Goal: Navigation & Orientation: Find specific page/section

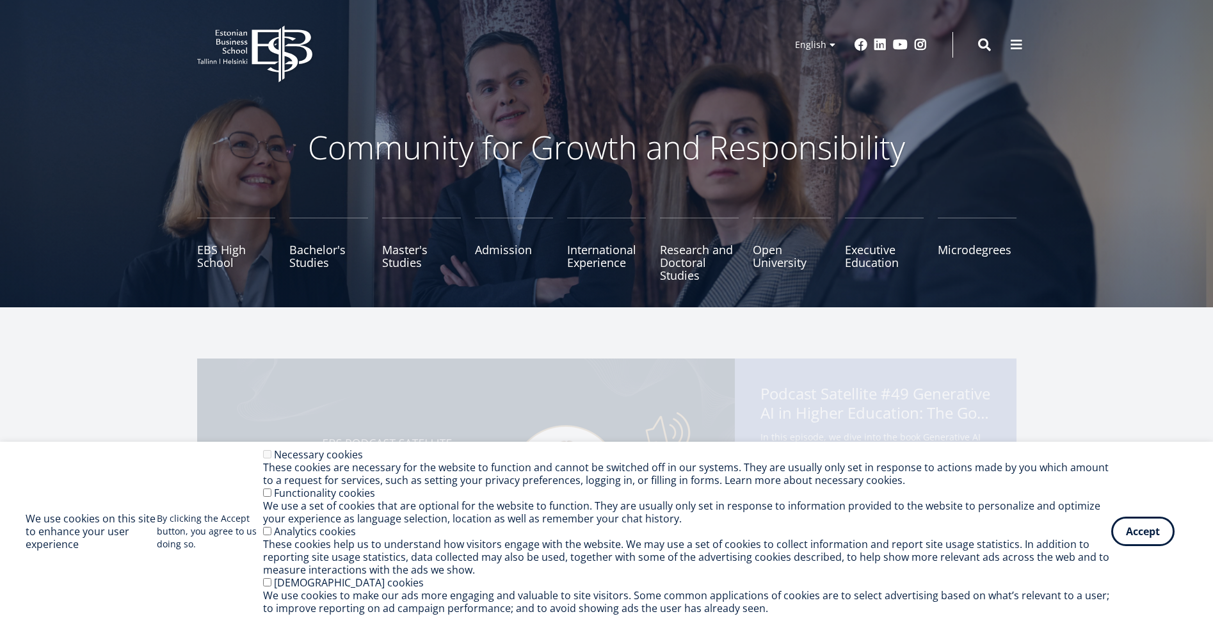
click at [167, 101] on div "Community for Growth and Responsibility [GEOGRAPHIC_DATA] Bachelor's Studies Ma…" at bounding box center [606, 153] width 1213 height 307
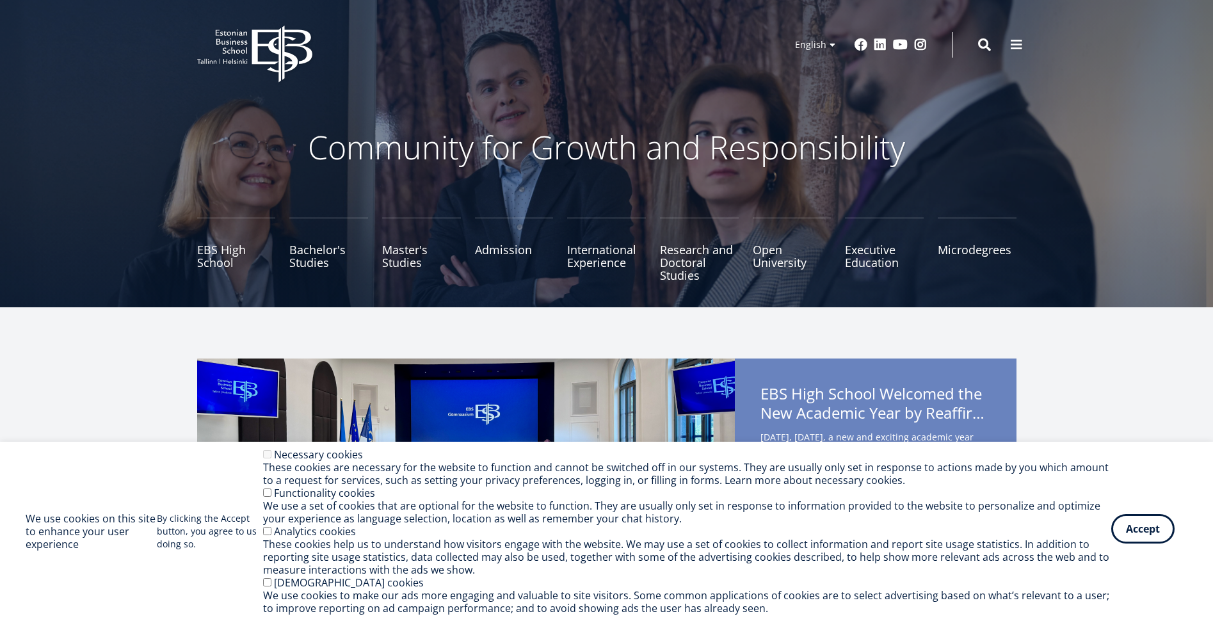
click at [1161, 539] on button "Accept" at bounding box center [1142, 528] width 63 height 29
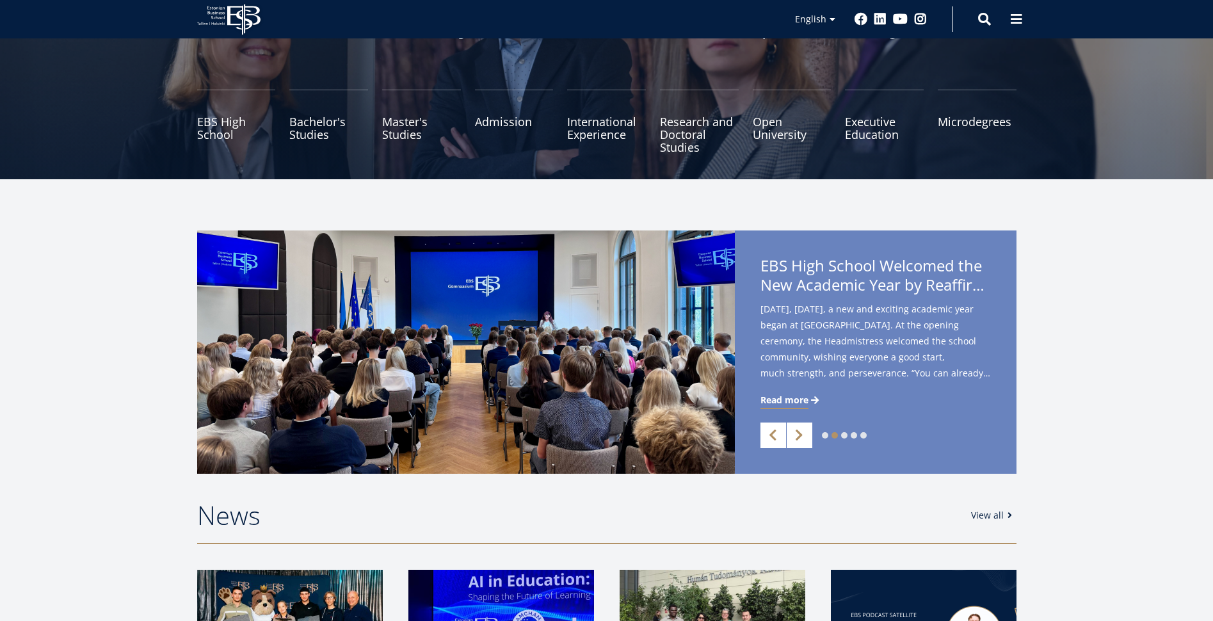
scroll to position [192, 0]
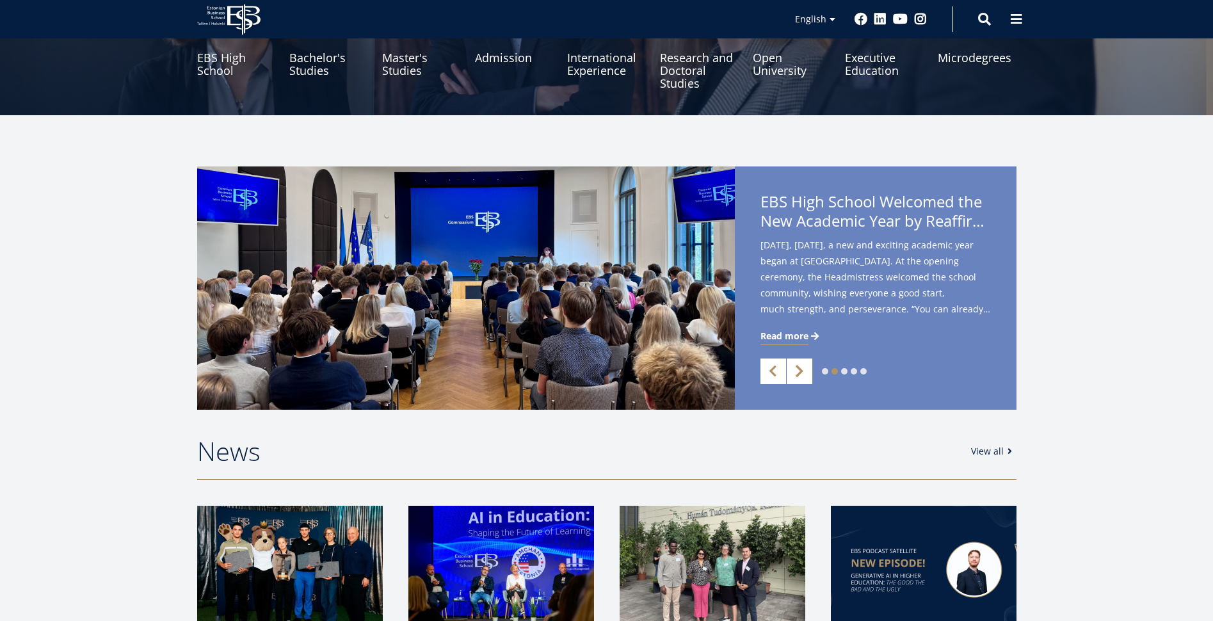
click at [803, 373] on link "Next" at bounding box center [800, 371] width 26 height 26
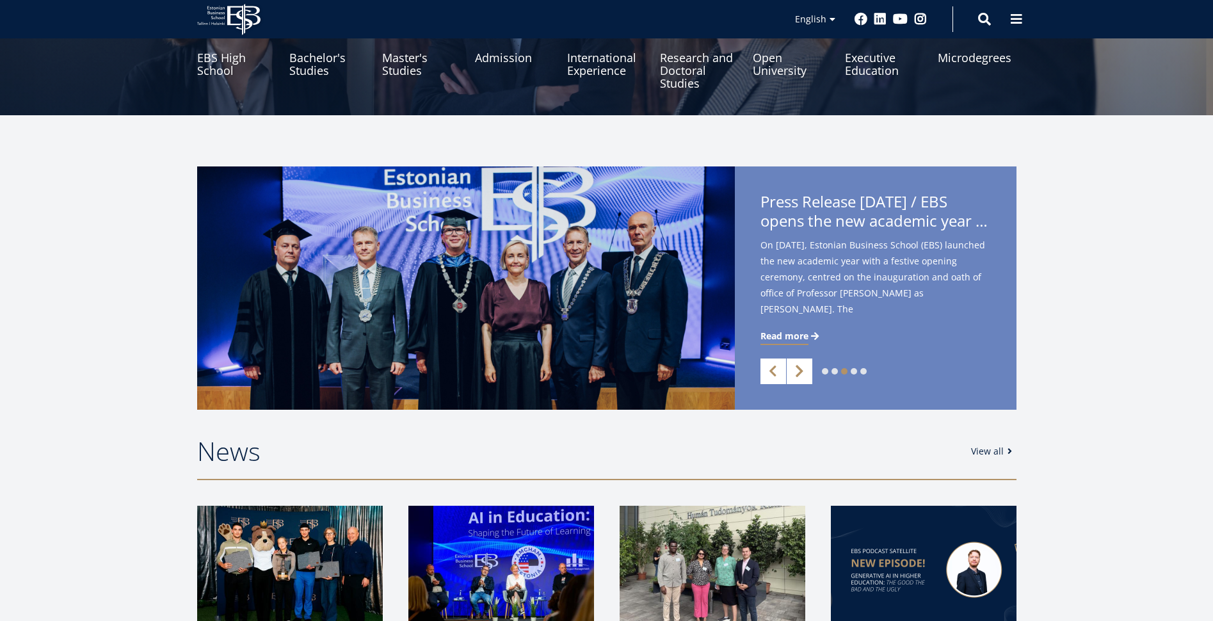
click at [803, 373] on link "Next" at bounding box center [800, 371] width 26 height 26
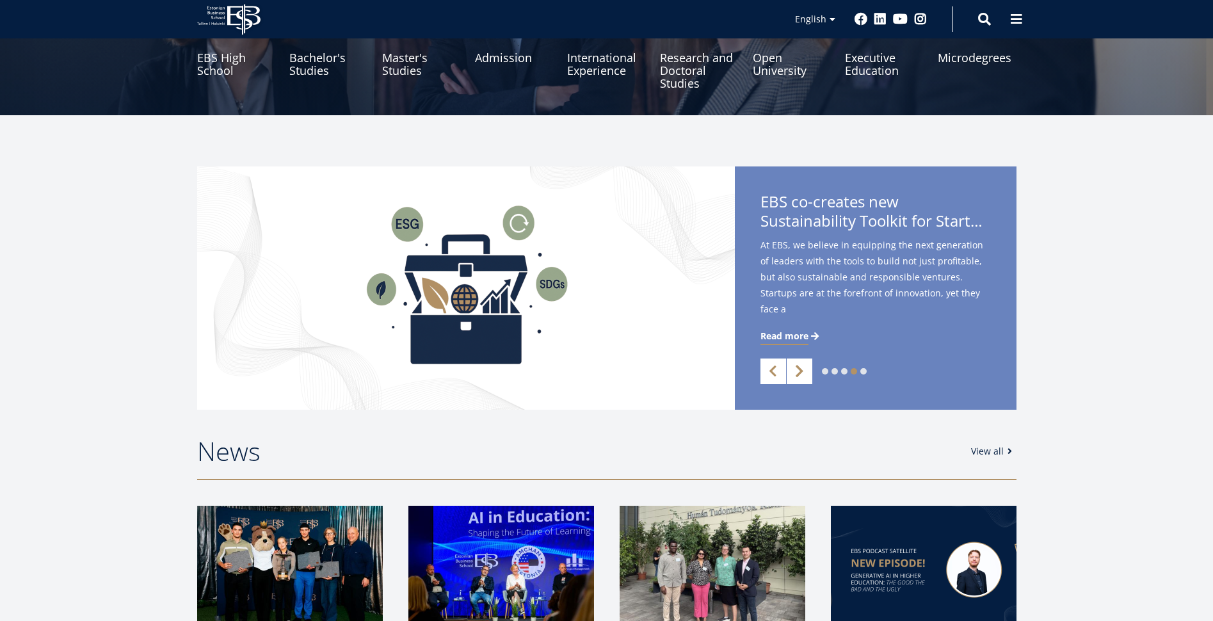
click at [803, 373] on link "Next" at bounding box center [800, 371] width 26 height 26
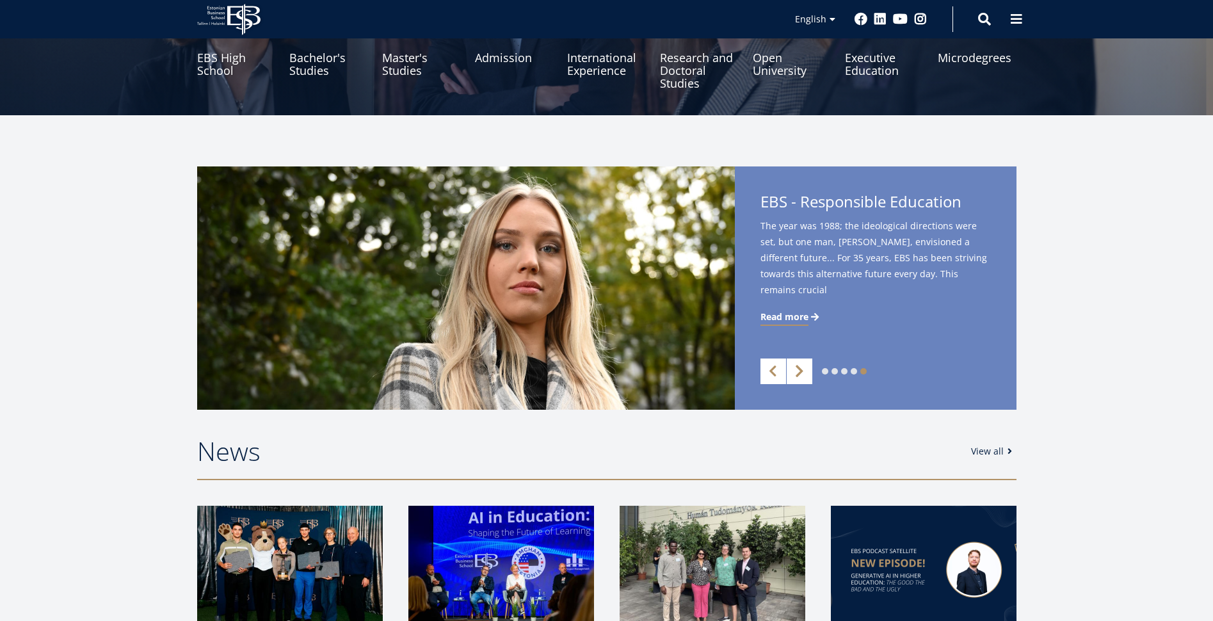
click at [803, 373] on link "Next" at bounding box center [800, 371] width 26 height 26
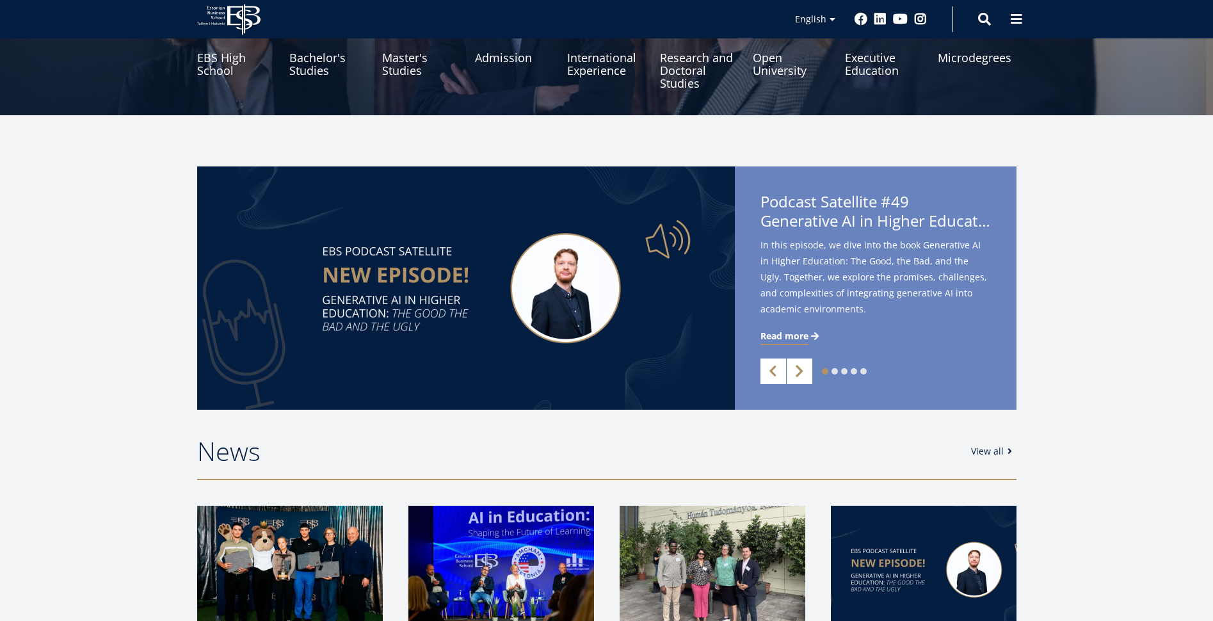
click at [801, 373] on link "Next" at bounding box center [800, 371] width 26 height 26
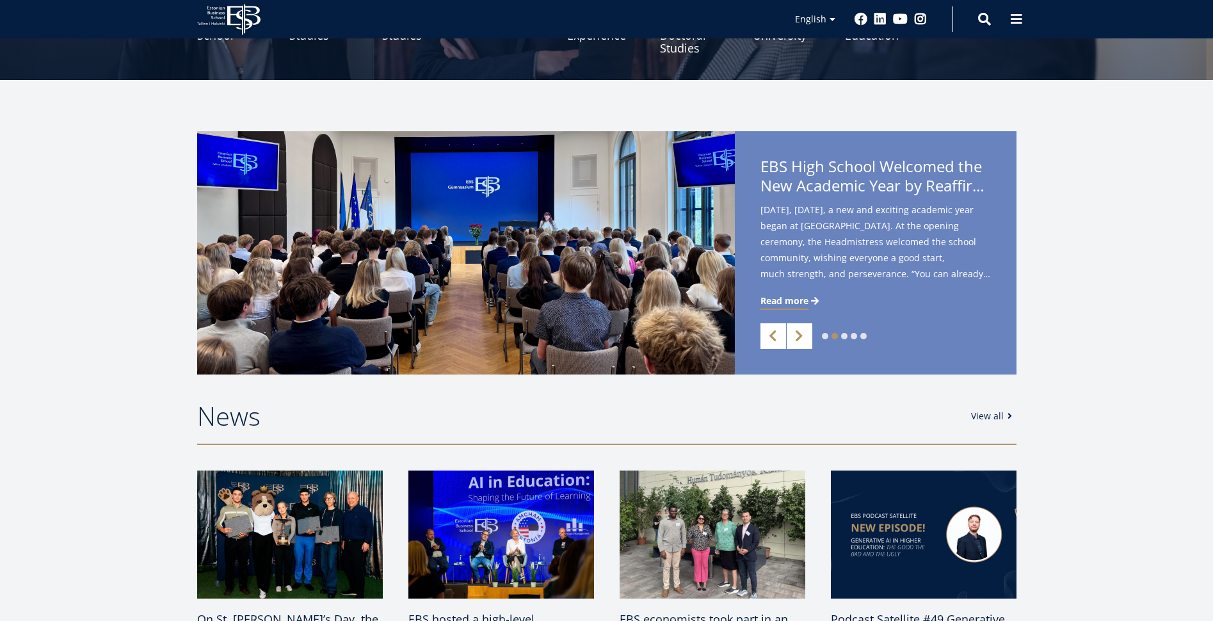
scroll to position [0, 0]
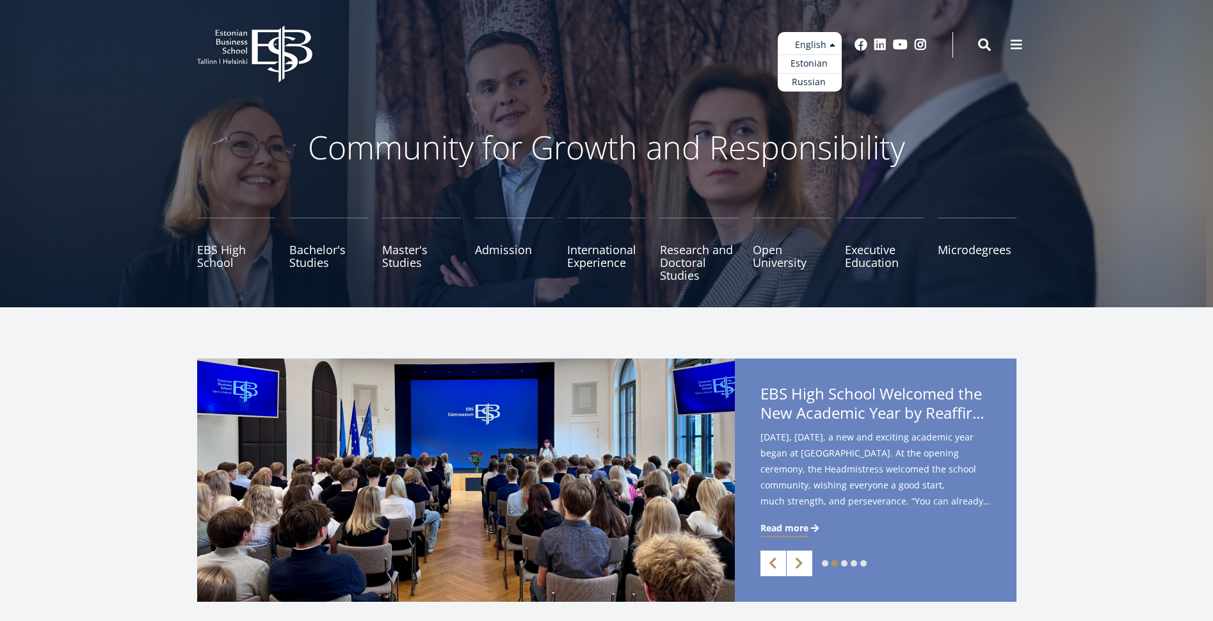
click at [826, 45] on ul "Estonian English Russian" at bounding box center [810, 62] width 64 height 60
click at [1018, 48] on span at bounding box center [1016, 43] width 13 height 13
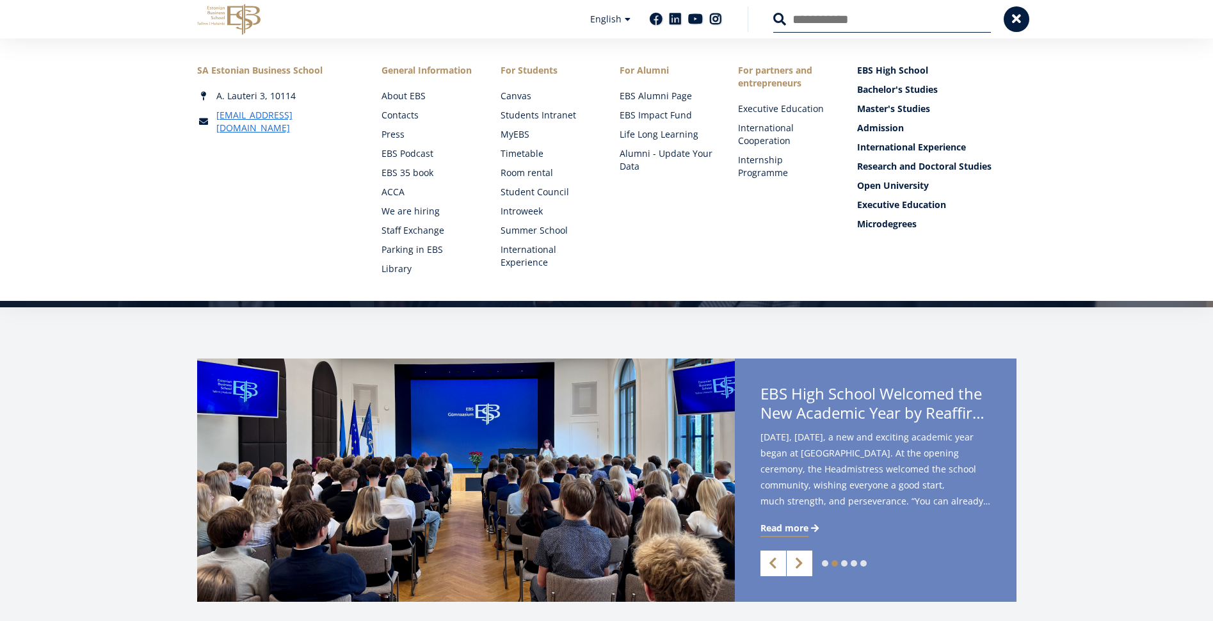
click at [204, 95] on div "A. Lauteri 3, 10114" at bounding box center [276, 96] width 159 height 13
click at [254, 97] on div "A. Lauteri 3, 10114" at bounding box center [276, 96] width 159 height 13
click at [896, 68] on link "EBS High School" at bounding box center [937, 70] width 159 height 13
